Goal: Find specific page/section: Find specific page/section

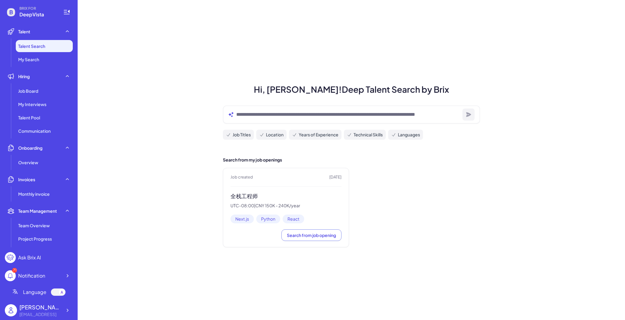
click at [264, 176] on header "Job created [DATE]" at bounding box center [285, 177] width 111 height 6
click at [238, 196] on h3 "全栈工程师" at bounding box center [285, 196] width 111 height 7
click at [32, 90] on span "Job Board" at bounding box center [28, 91] width 20 height 6
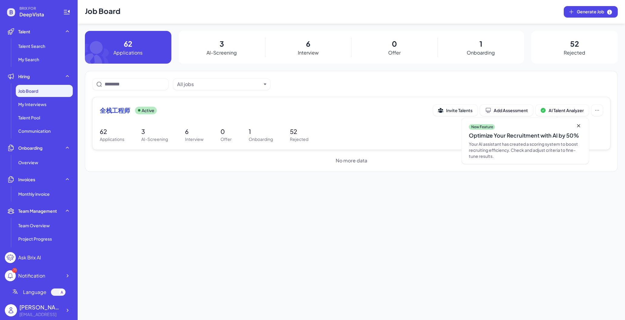
click at [125, 109] on span "全栈工程师" at bounding box center [115, 110] width 30 height 8
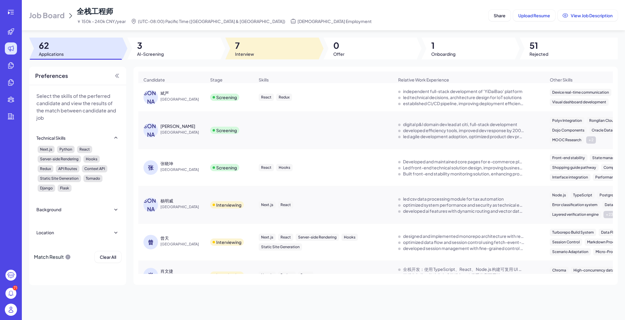
click at [245, 44] on span "7" at bounding box center [244, 45] width 19 height 11
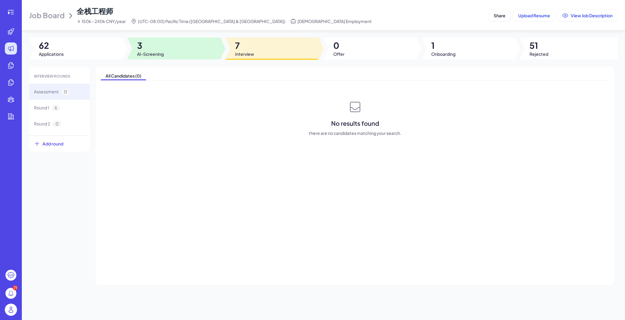
click at [186, 54] on div at bounding box center [173, 49] width 93 height 22
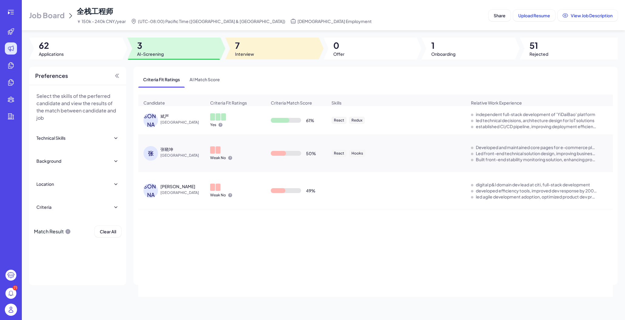
click at [269, 46] on div at bounding box center [271, 49] width 93 height 22
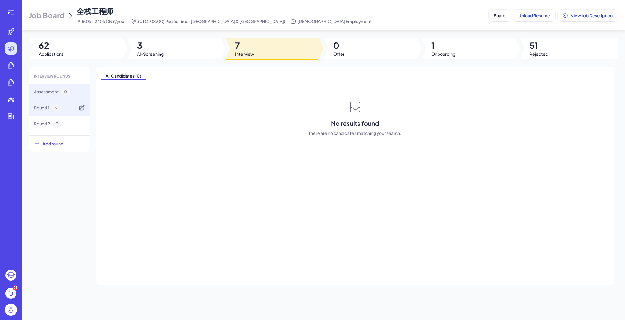
click at [35, 110] on span "Round 1" at bounding box center [41, 108] width 15 height 6
